Goal: Information Seeking & Learning: Learn about a topic

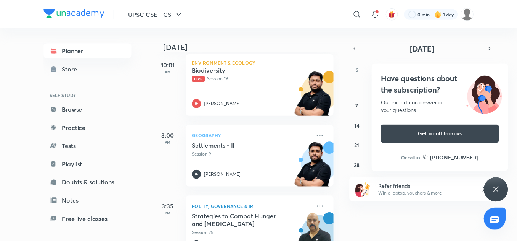
scroll to position [113, 0]
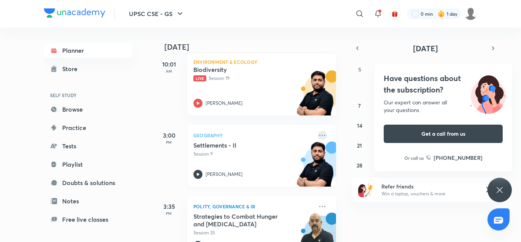
click at [318, 135] on icon at bounding box center [322, 135] width 9 height 9
click at [353, 147] on li "View educator" at bounding box center [370, 151] width 76 height 17
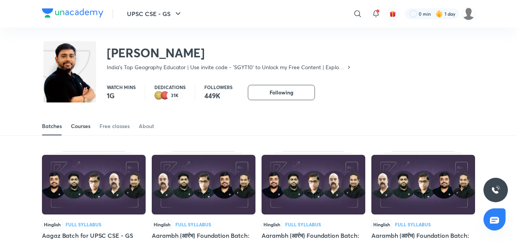
click at [90, 130] on link "Courses" at bounding box center [80, 126] width 19 height 18
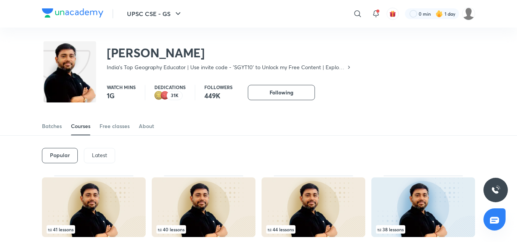
click at [94, 158] on div "Latest" at bounding box center [99, 155] width 31 height 15
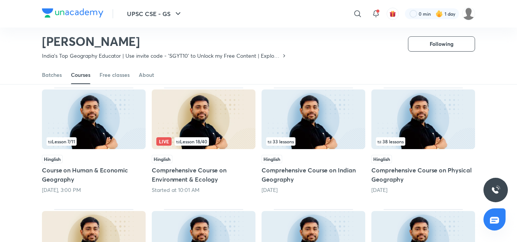
scroll to position [63, 0]
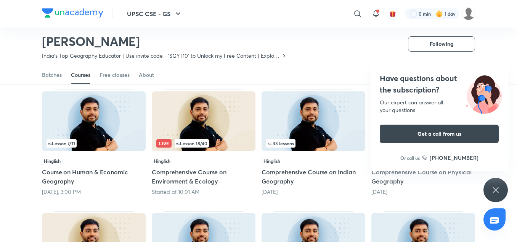
click at [297, 157] on div "Hinglish" at bounding box center [314, 160] width 104 height 8
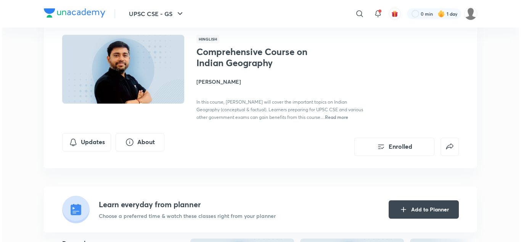
scroll to position [48, 0]
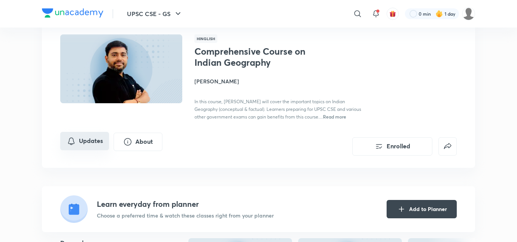
click at [96, 139] on button "Updates" at bounding box center [84, 141] width 49 height 18
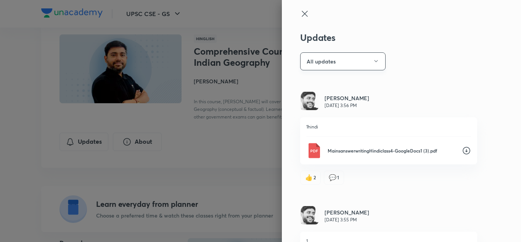
click at [358, 55] on button "All updates" at bounding box center [342, 61] width 85 height 18
click at [332, 127] on span "Attachments" at bounding box center [339, 127] width 79 height 8
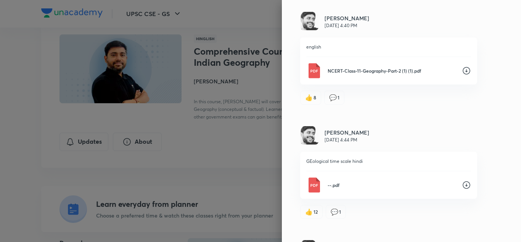
scroll to position [1931, 0]
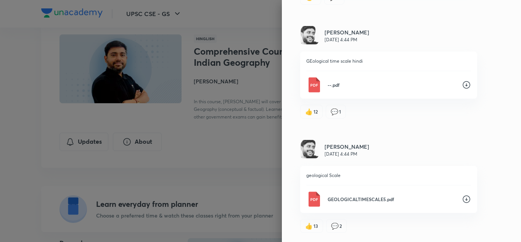
click at [463, 197] on icon at bounding box center [467, 199] width 8 height 8
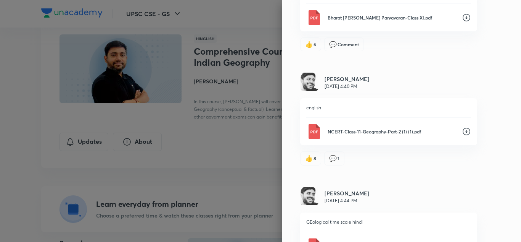
scroll to position [1772, 0]
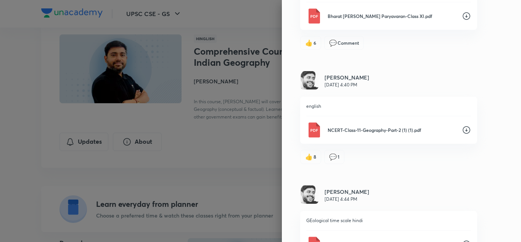
click at [303, 146] on div "👍 8 💬 1" at bounding box center [388, 153] width 177 height 20
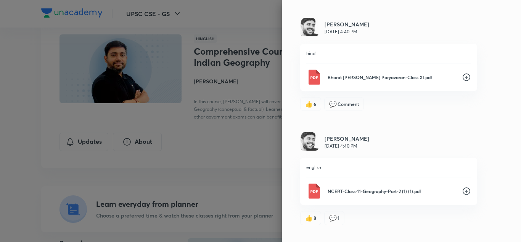
scroll to position [1711, 0]
click at [462, 190] on icon at bounding box center [466, 191] width 9 height 9
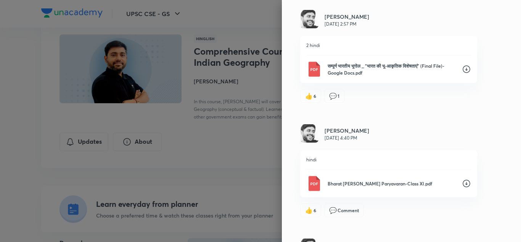
scroll to position [1606, 0]
click at [417, 115] on div "Updates Attachments [PERSON_NAME] [DATE] 3:56 PM 1hindi MainsanswerwritingHindi…" at bounding box center [401, 121] width 239 height 242
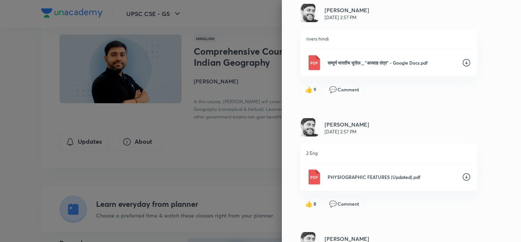
scroll to position [1383, 0]
